Goal: Find specific page/section: Find specific page/section

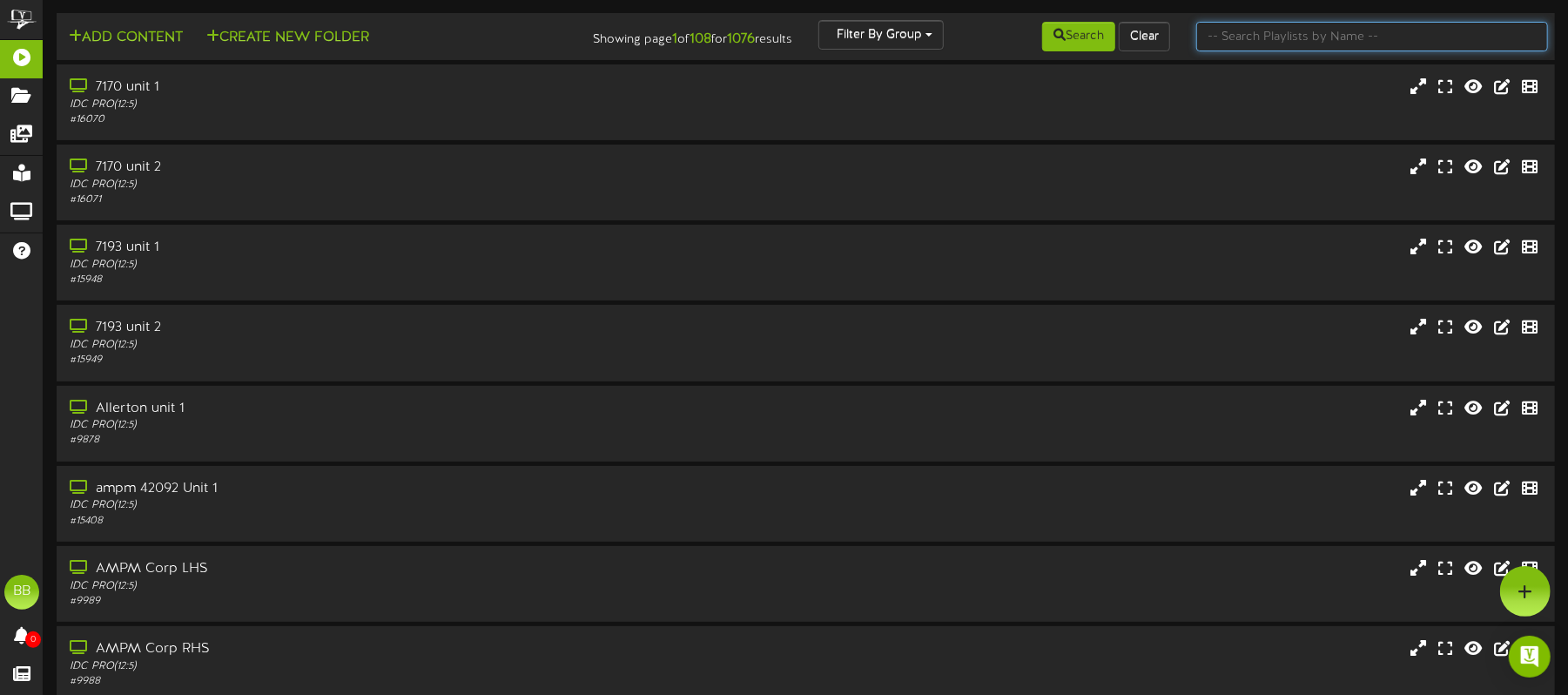
click at [1300, 30] on input "text" at bounding box center [1372, 36] width 352 height 30
type input "42485"
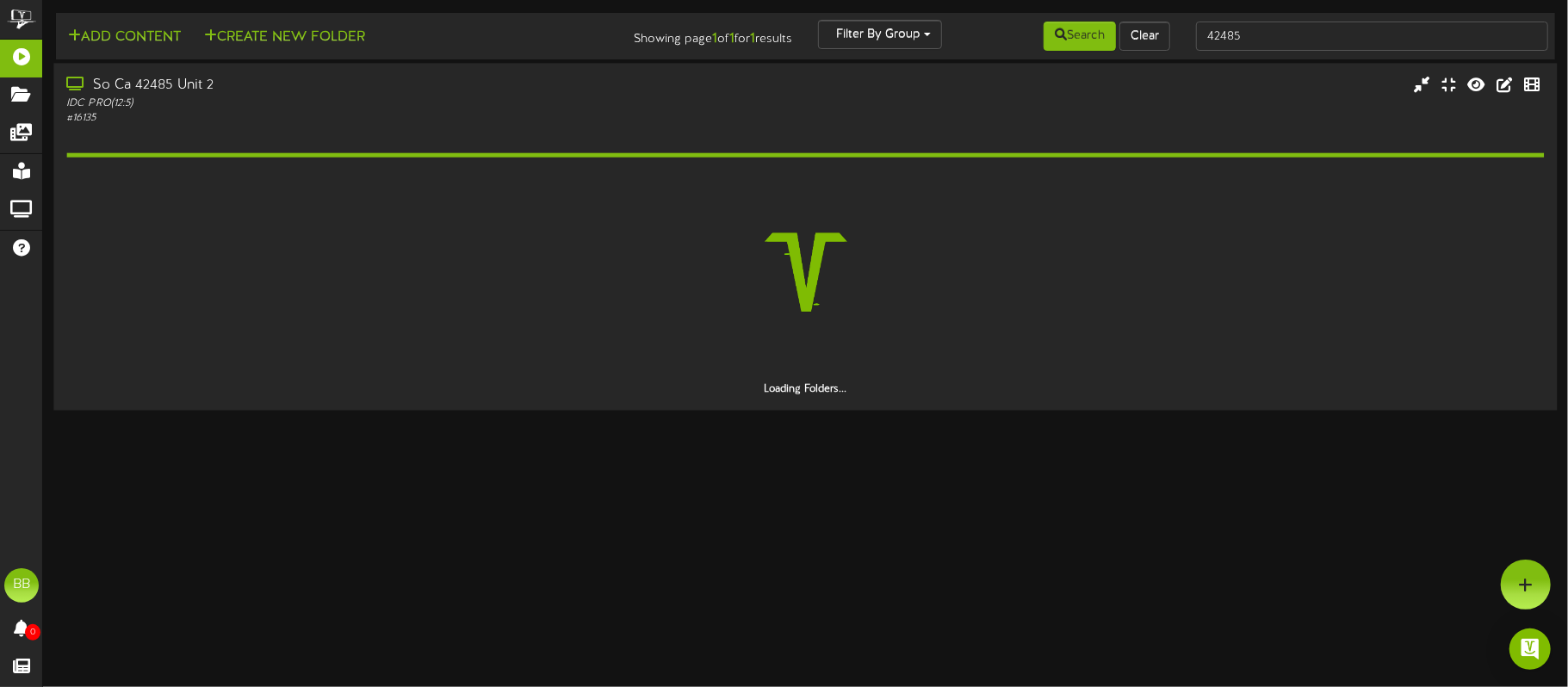
click at [225, 94] on div "So Ca 42485 Unit 2" at bounding box center [366, 86] width 600 height 19
click at [146, 92] on div "So Ca 42485 Unit 2" at bounding box center [366, 86] width 600 height 19
click at [1478, 92] on icon at bounding box center [1475, 84] width 20 height 19
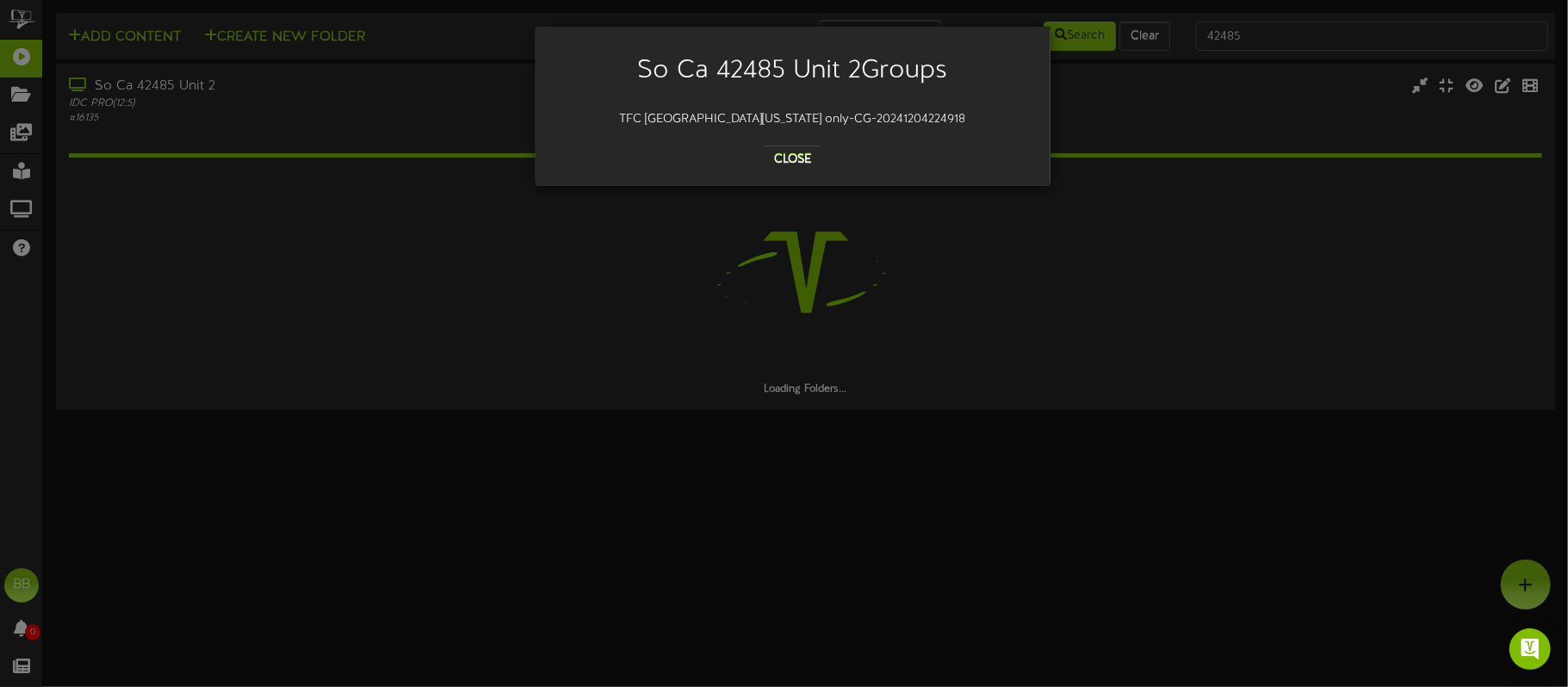
click at [1238, 214] on div "So Ca 42485 Unit 2 Groups TFC [GEOGRAPHIC_DATA][US_STATE] only-CG-2024120422491…" at bounding box center [784, 343] width 1568 height 687
